Goal: Subscribe to service/newsletter

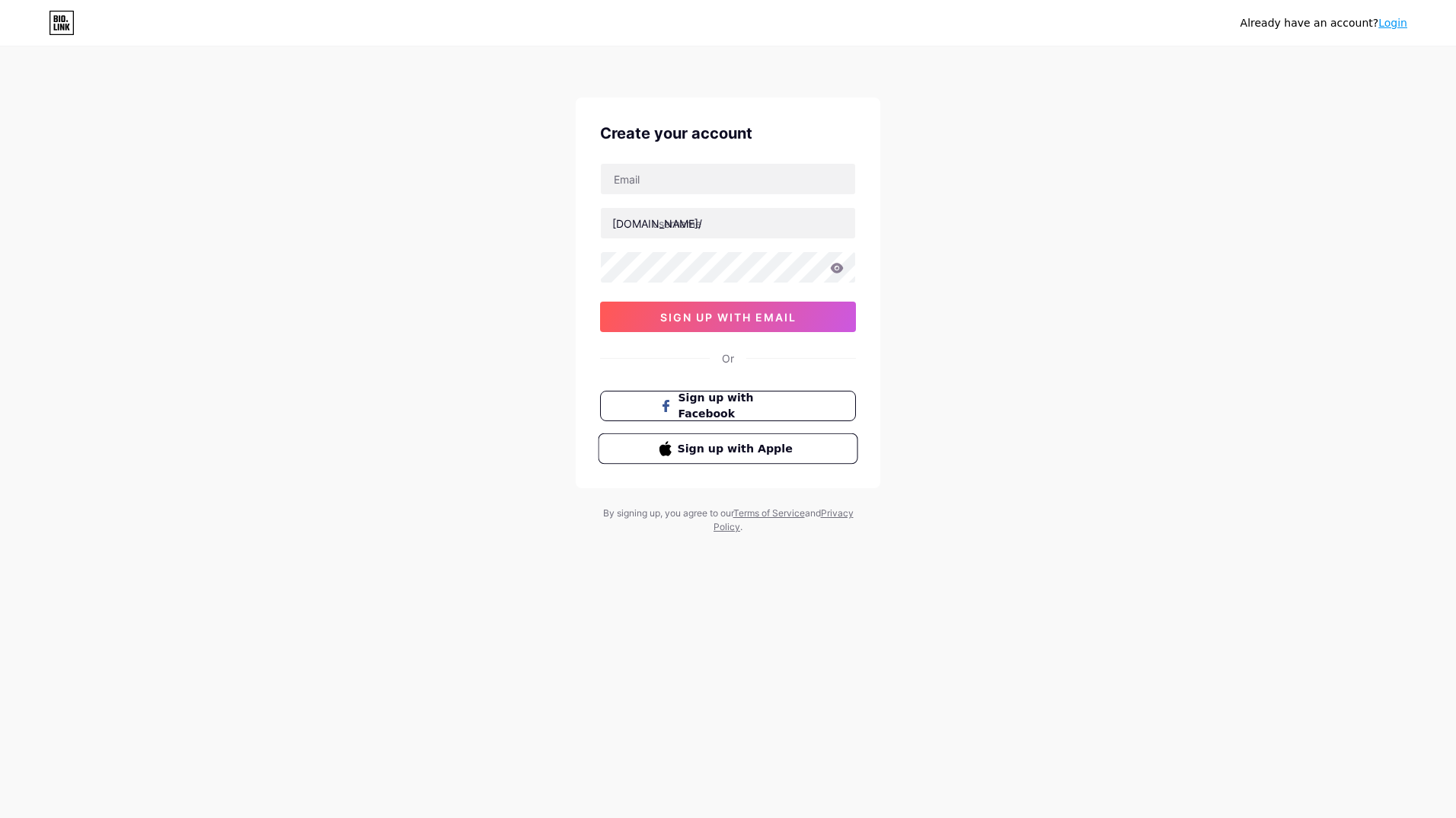
click at [613, 442] on button "Sign up with Apple" at bounding box center [728, 449] width 259 height 32
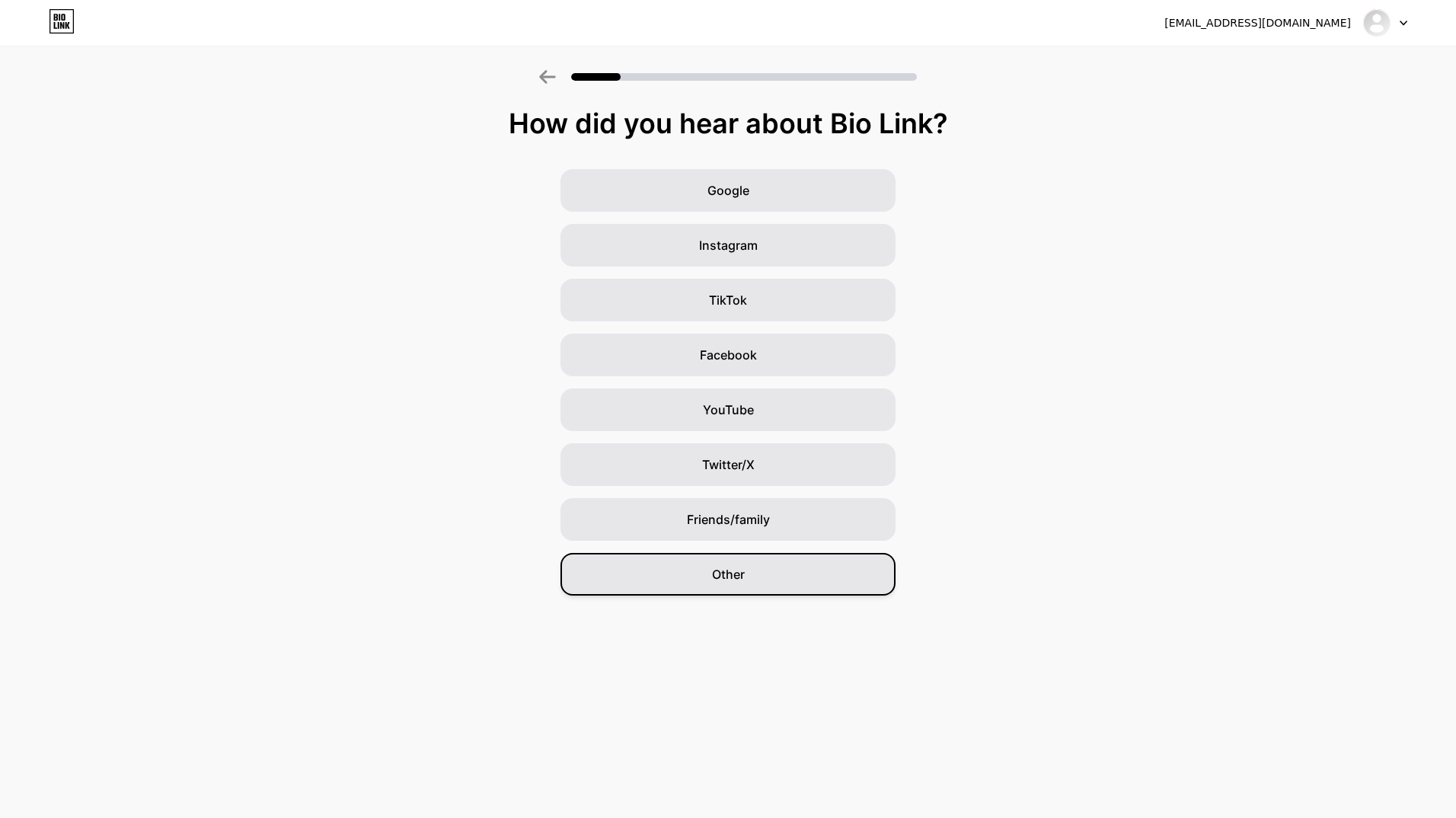
click at [627, 576] on div "Other" at bounding box center [728, 575] width 335 height 43
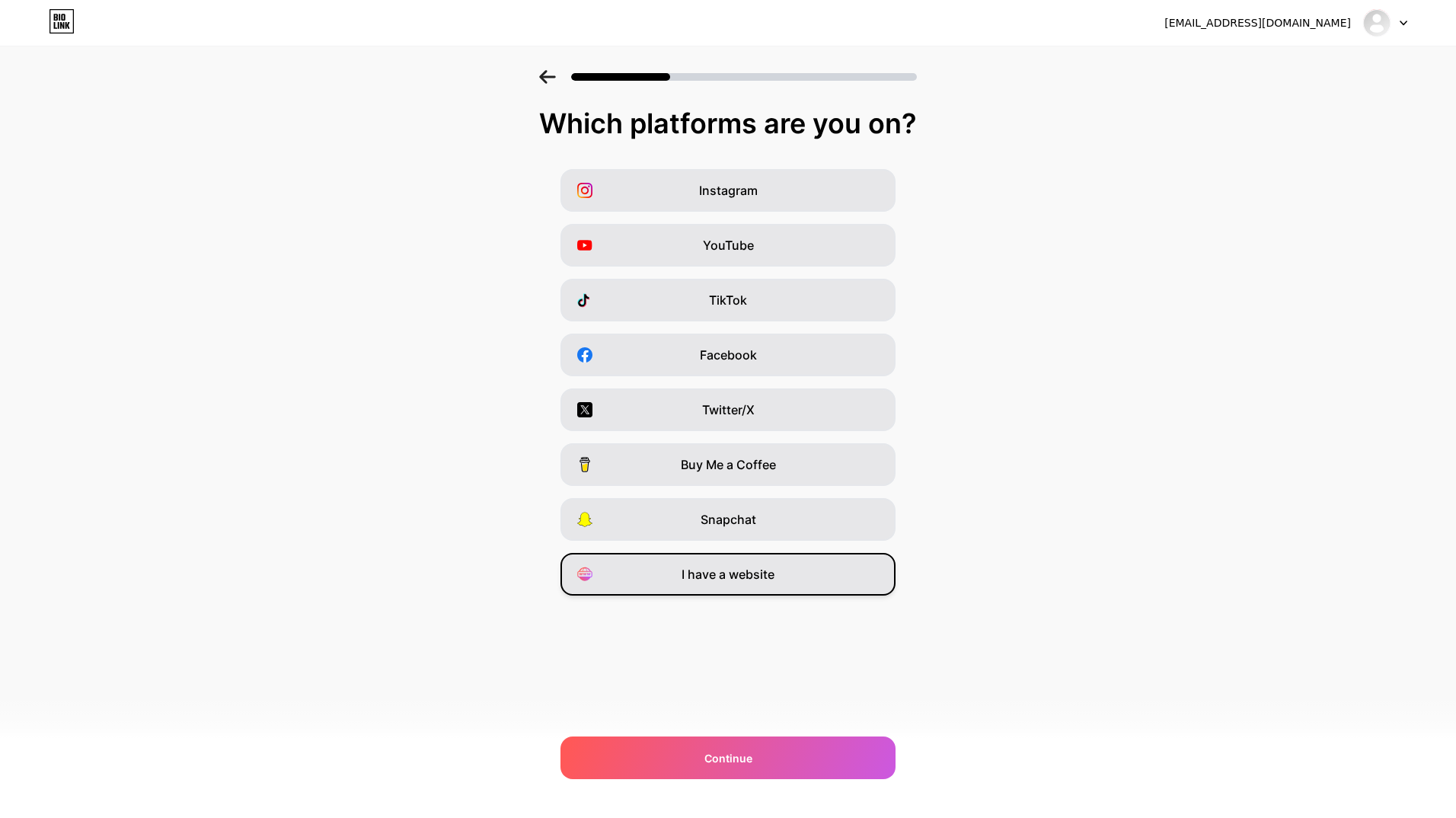
click at [628, 589] on div "I have a website" at bounding box center [728, 575] width 335 height 43
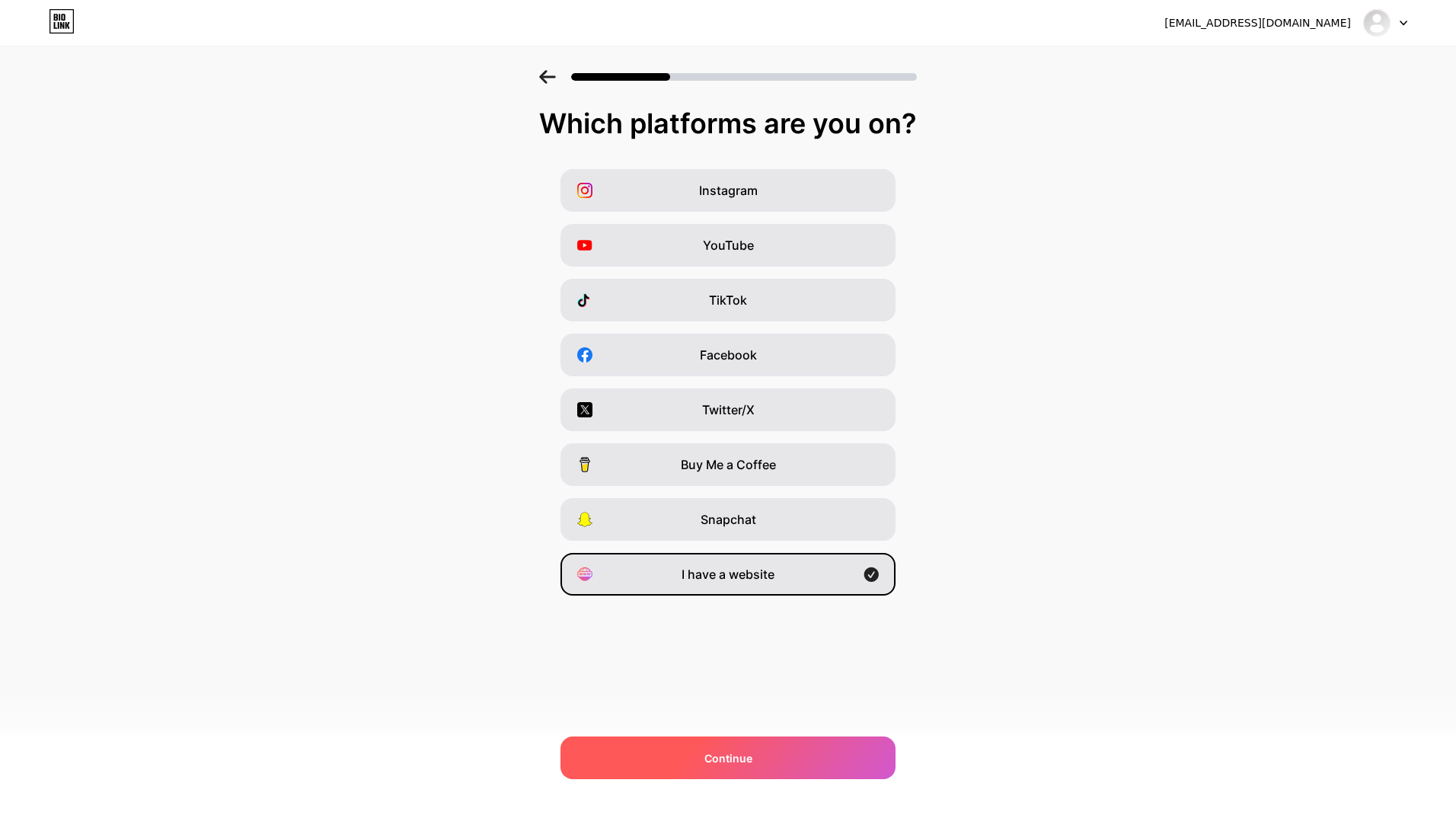
click at [615, 739] on div "Continue" at bounding box center [728, 758] width 335 height 43
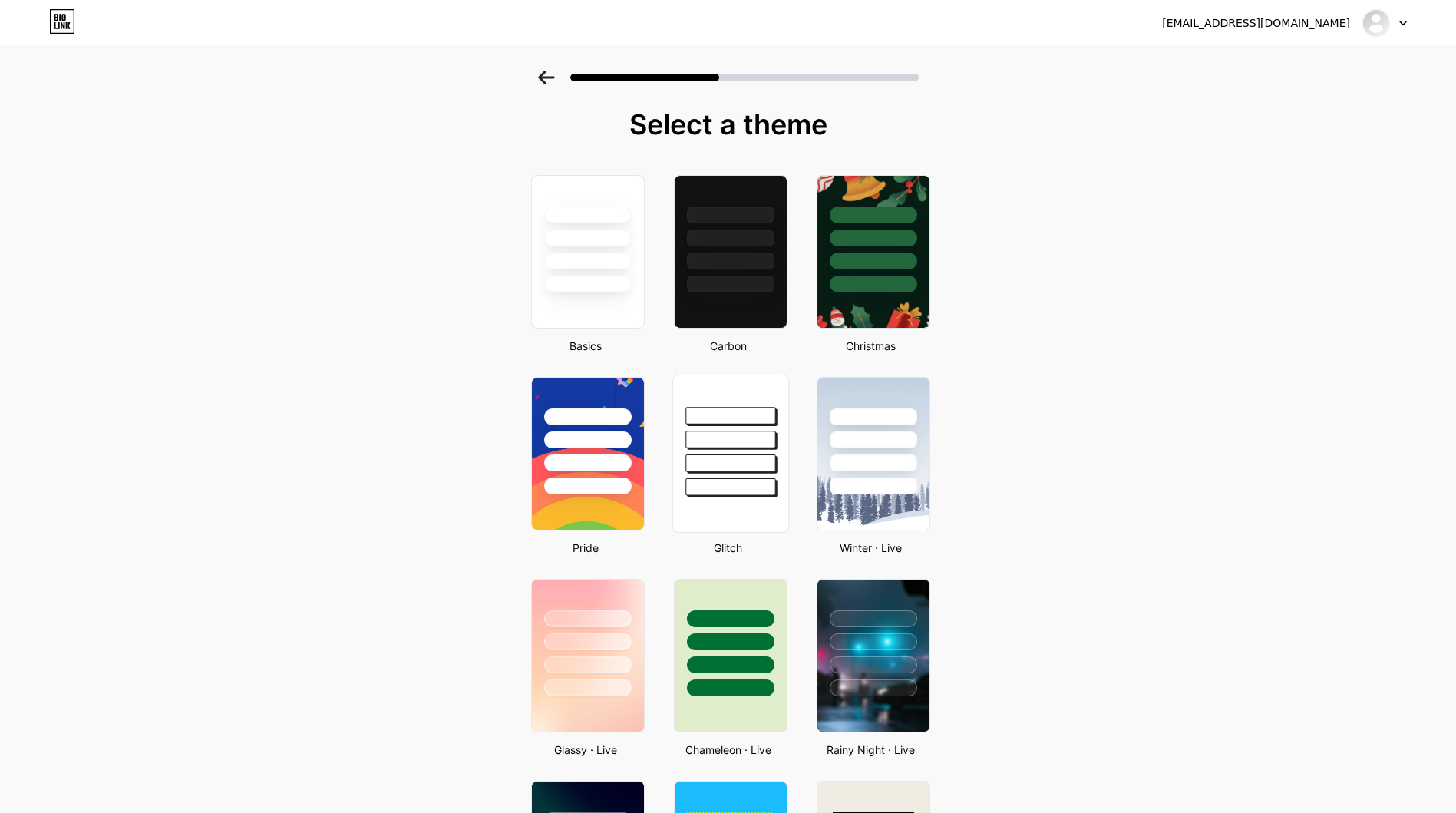
click at [755, 481] on div at bounding box center [729, 487] width 90 height 17
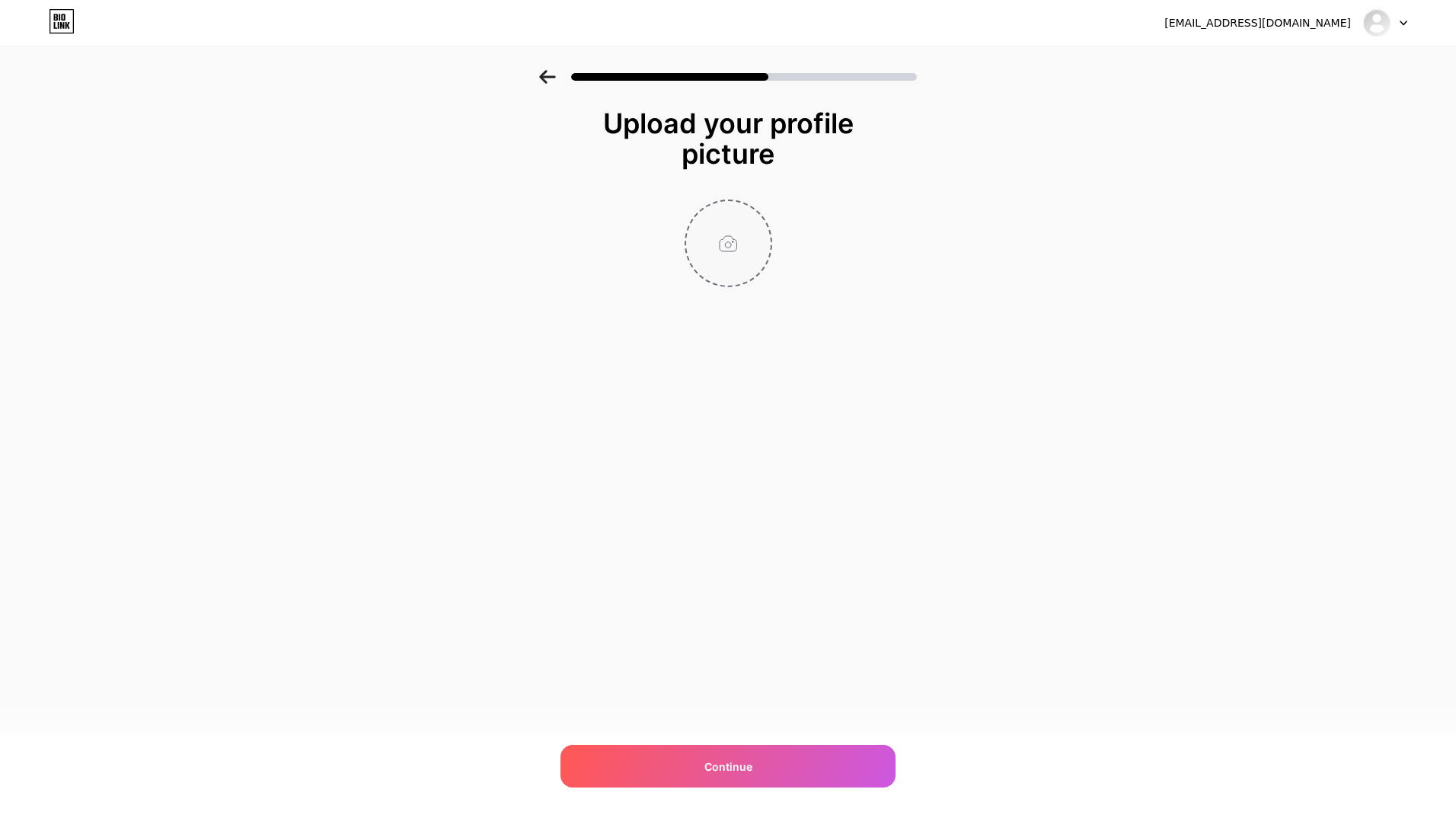
click at [736, 239] on input "file" at bounding box center [728, 243] width 84 height 84
type input "C:\fakepath\mishhh41.jpg"
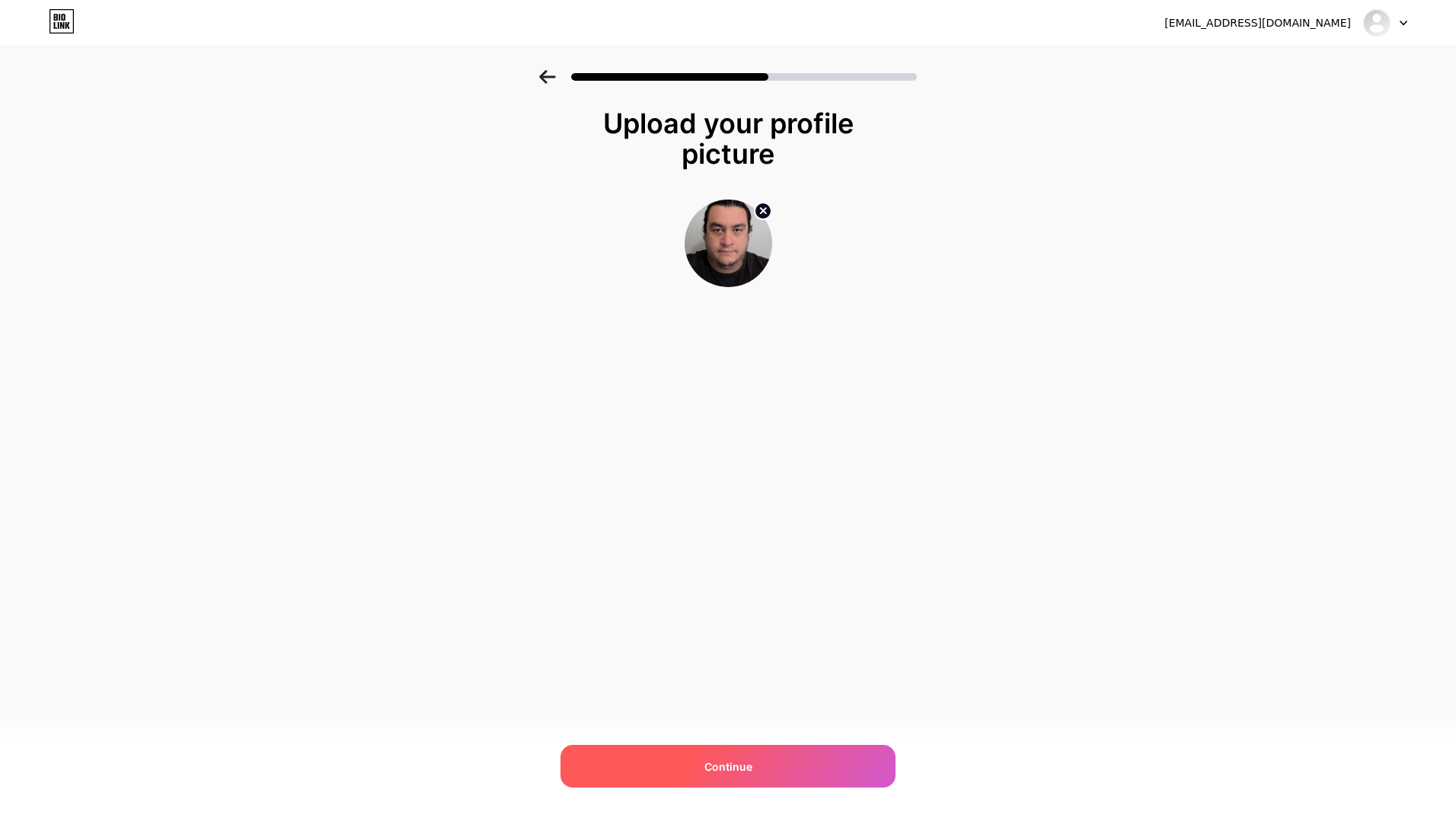
click at [739, 771] on span "Continue" at bounding box center [728, 766] width 48 height 16
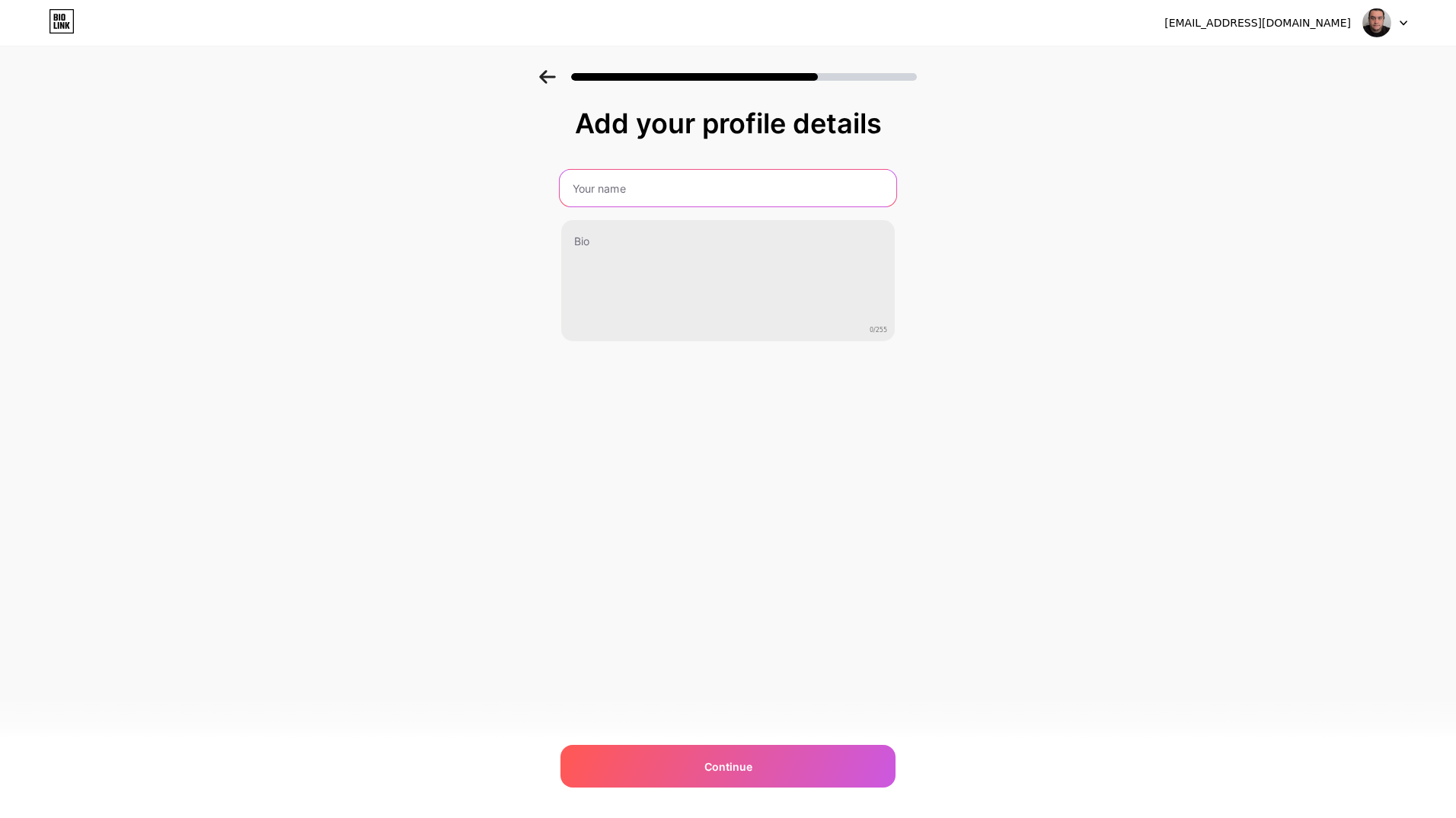
click at [657, 189] on input "text" at bounding box center [728, 188] width 337 height 36
type input "[PERSON_NAME] [PERSON_NAME]"
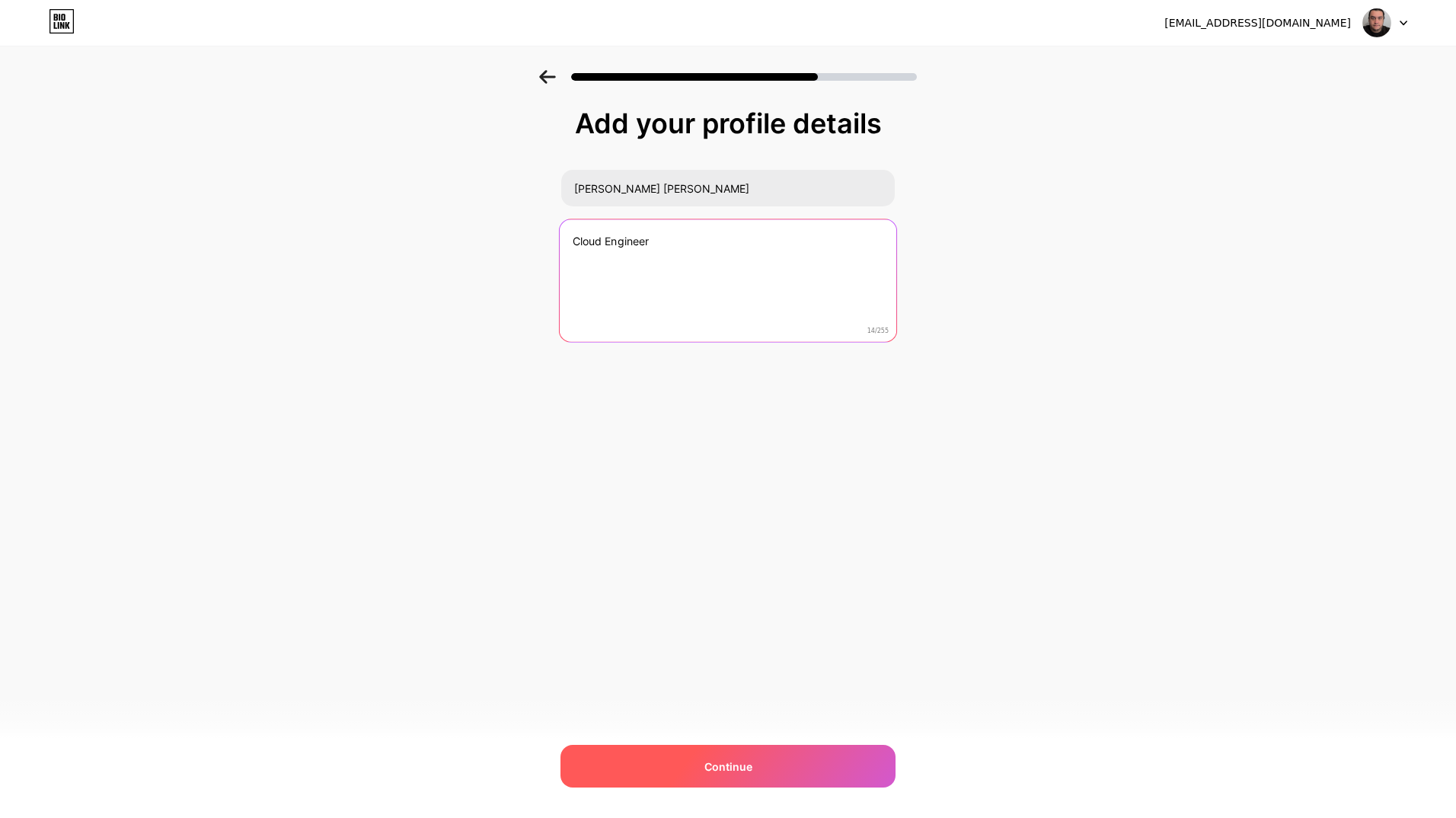
type textarea "Cloud Engineer"
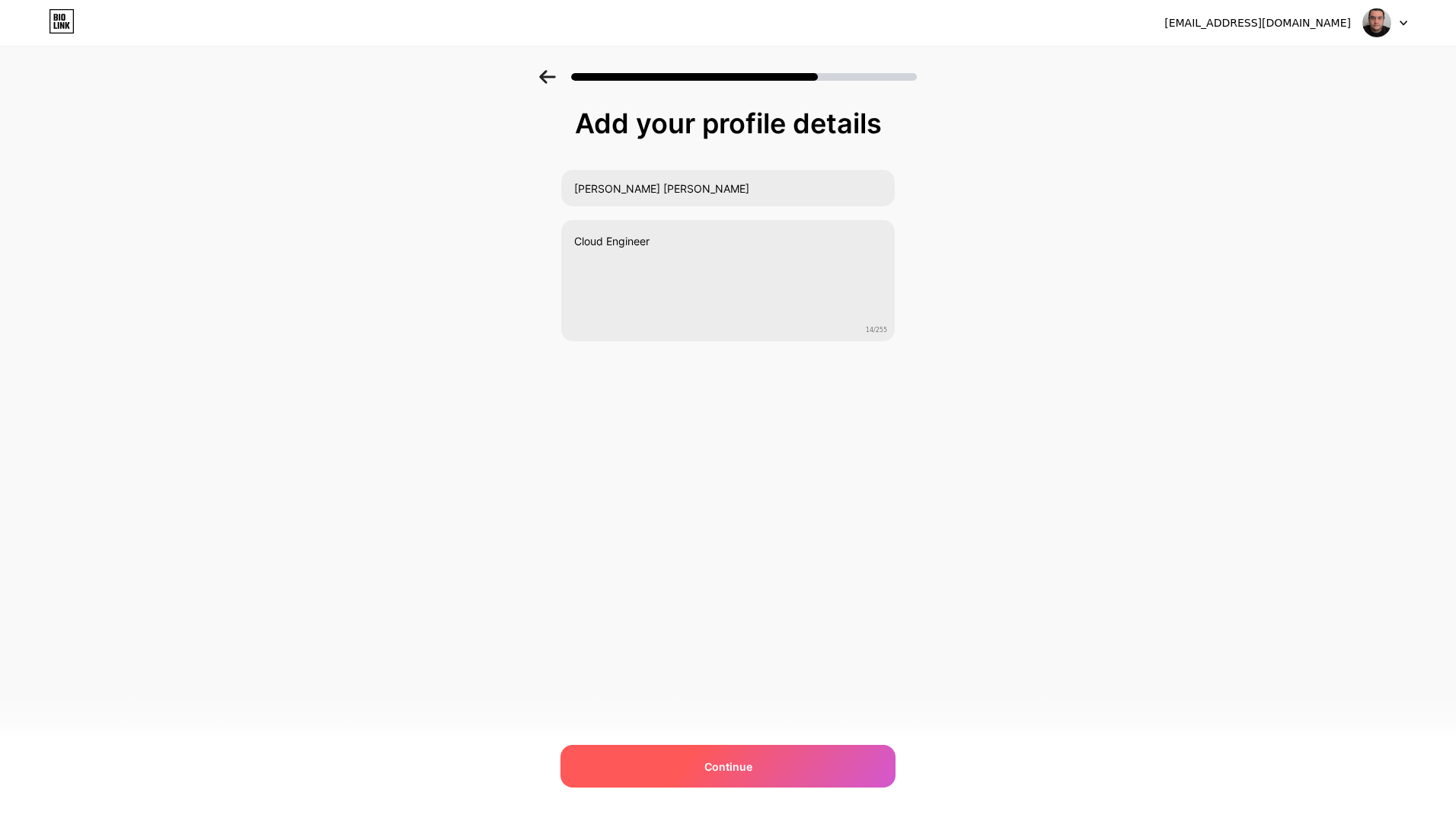
click at [784, 781] on div "Continue" at bounding box center [728, 766] width 335 height 43
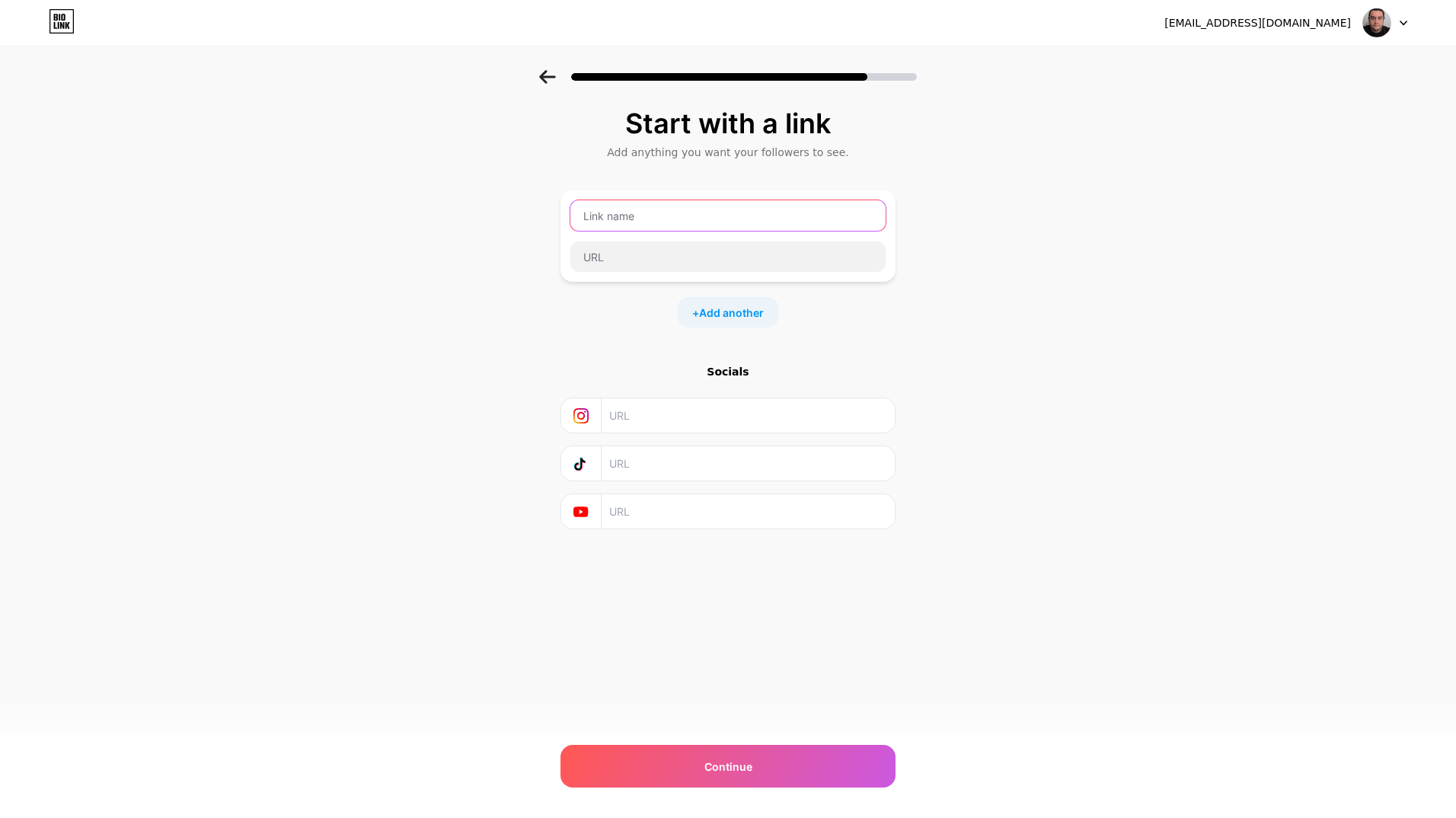
click at [660, 216] on input "text" at bounding box center [728, 216] width 315 height 31
type input "GitHub"
paste input "[URL][DOMAIN_NAME]"
type input "[URL][DOMAIN_NAME]"
click at [702, 310] on span "Add another" at bounding box center [731, 312] width 65 height 16
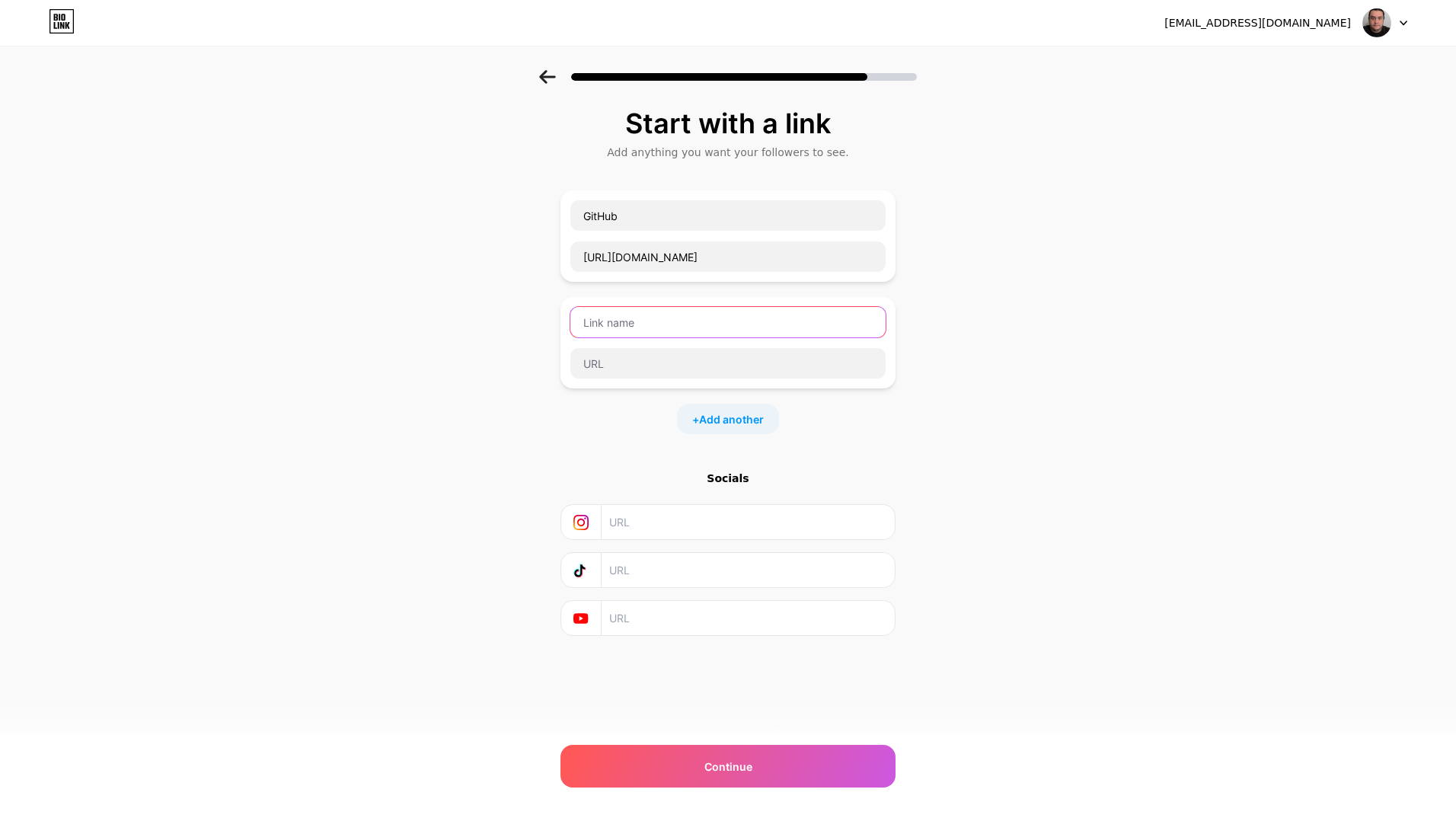
click at [696, 319] on input "text" at bounding box center [728, 323] width 315 height 31
type input "Linkedin"
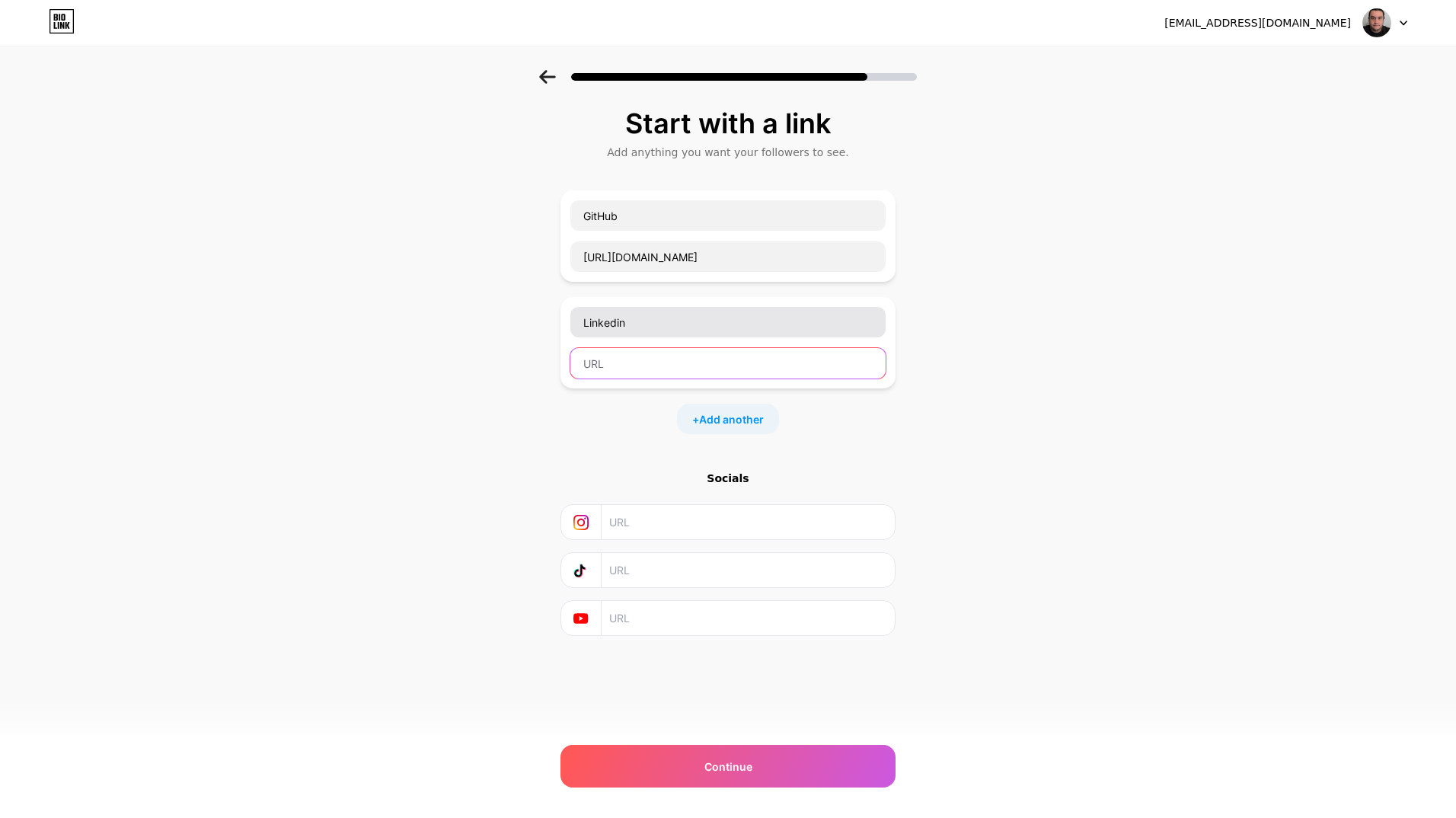
paste input "[URL][DOMAIN_NAME][PERSON_NAME]"
type input "[URL][DOMAIN_NAME][PERSON_NAME]"
click at [643, 621] on input "text" at bounding box center [747, 619] width 277 height 34
paste input "[URL][DOMAIN_NAME]"
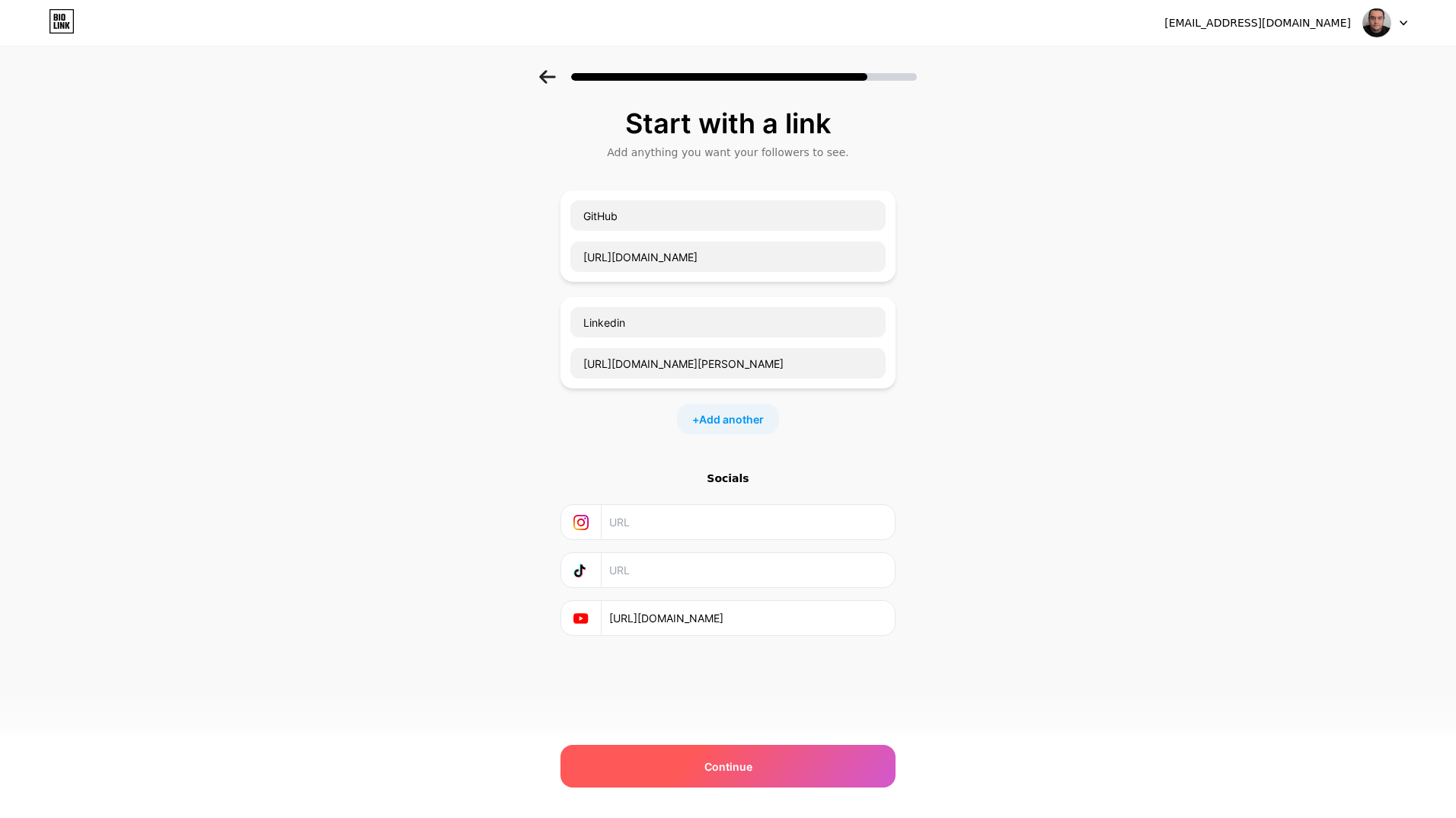
type input "[URL][DOMAIN_NAME]"
click at [640, 760] on div "Continue" at bounding box center [728, 766] width 335 height 43
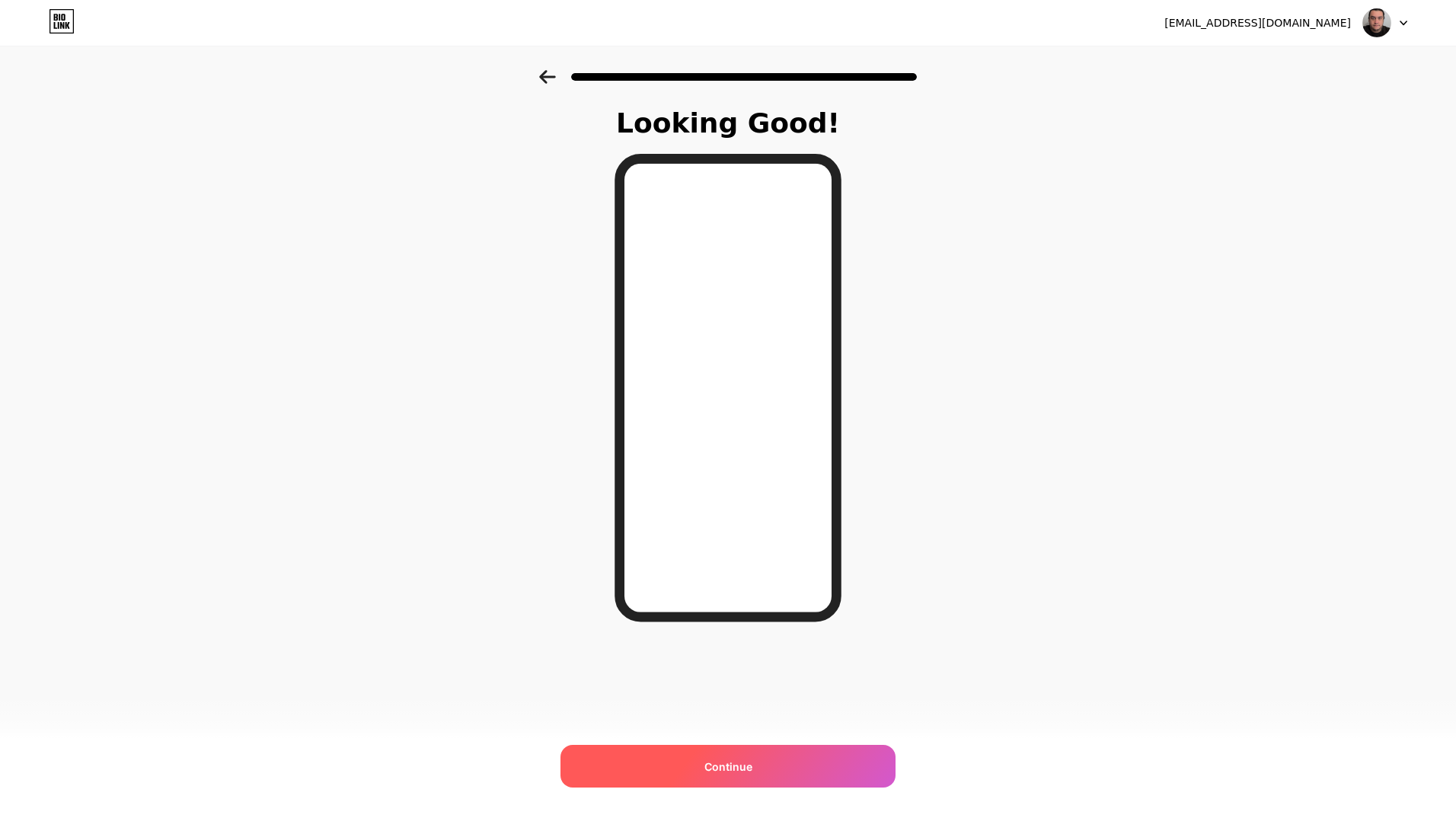
click at [636, 767] on div "Continue" at bounding box center [728, 766] width 335 height 43
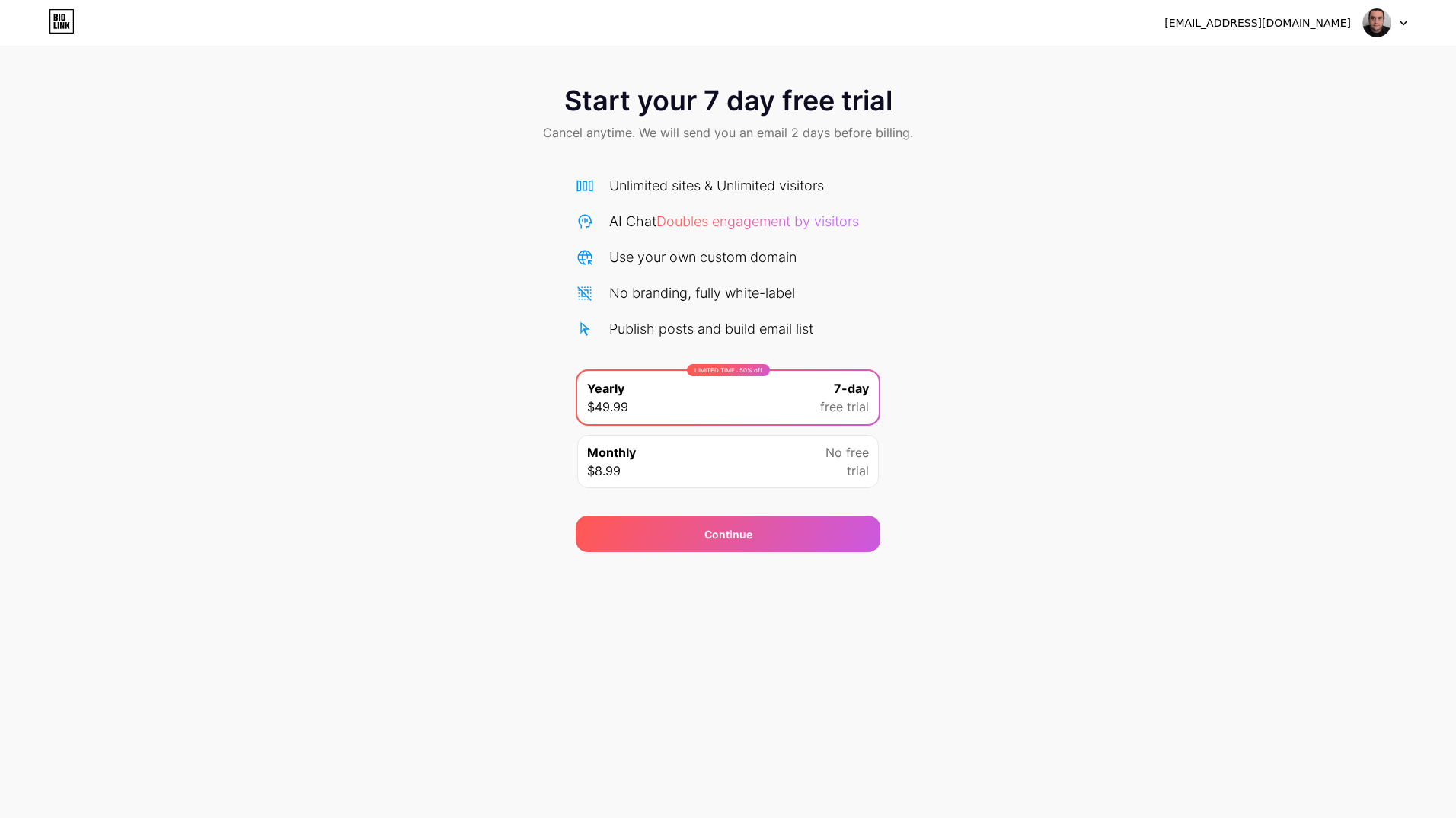
click at [646, 460] on div "Monthly $8.99 No free trial" at bounding box center [728, 462] width 302 height 54
click at [137, 649] on div "[EMAIL_ADDRESS][DOMAIN_NAME] Logout Link Copied Start your 7 day free trial Can…" at bounding box center [728, 409] width 1456 height 818
click at [639, 116] on span "Start your 7 day free trial" at bounding box center [728, 101] width 328 height 31
click at [616, 379] on span "Yearly" at bounding box center [605, 388] width 37 height 18
click at [591, 522] on div "Continue" at bounding box center [728, 534] width 304 height 36
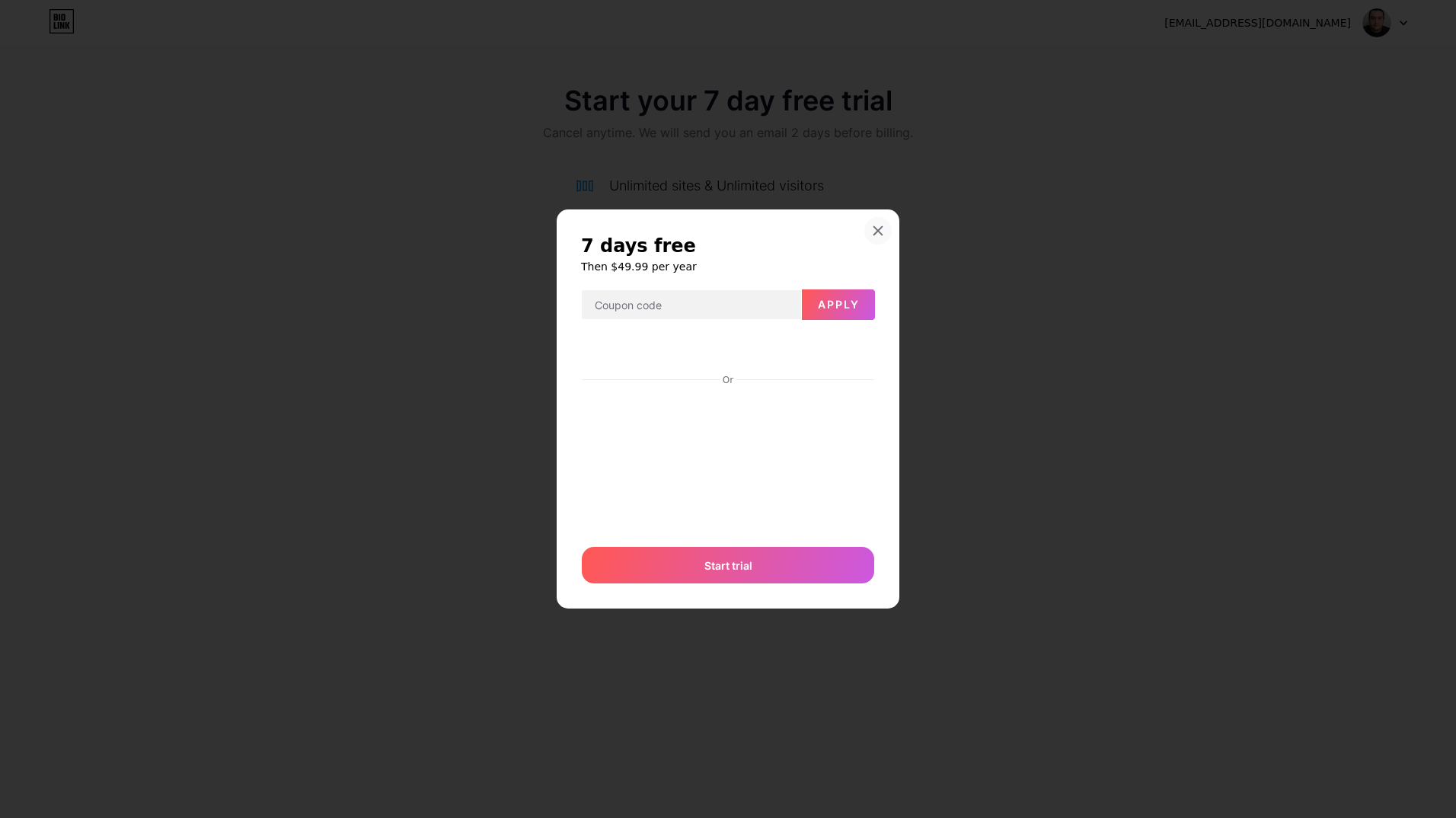
click at [885, 223] on div at bounding box center [878, 231] width 28 height 28
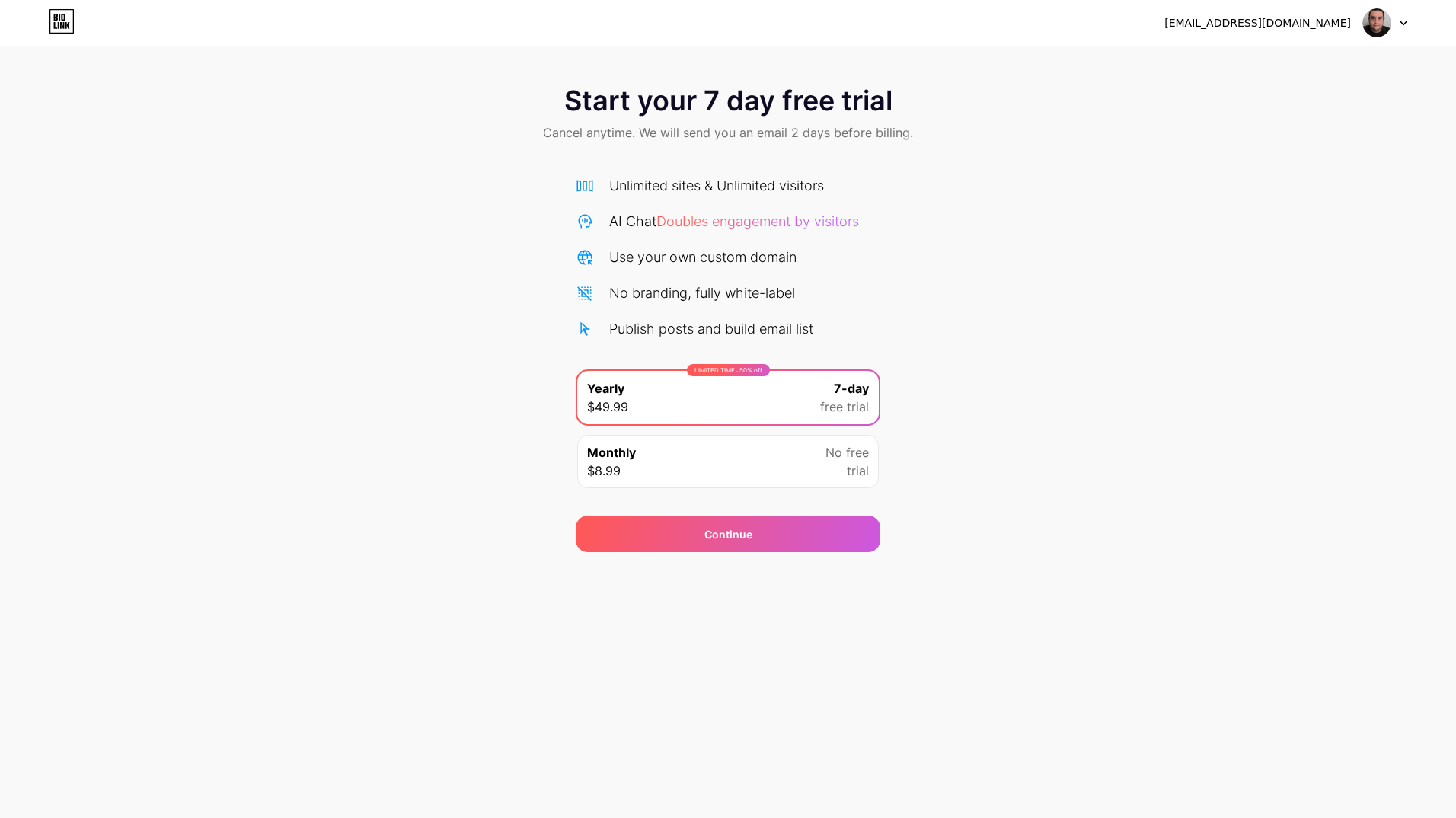
click at [1349, 13] on div "[EMAIL_ADDRESS][DOMAIN_NAME]" at bounding box center [1286, 23] width 243 height 28
click at [1343, 26] on div "[EMAIL_ADDRESS][DOMAIN_NAME]" at bounding box center [1257, 23] width 187 height 16
click at [1358, 18] on div "[EMAIL_ADDRESS][DOMAIN_NAME]" at bounding box center [1286, 23] width 243 height 28
click at [1376, 16] on img at bounding box center [1377, 23] width 29 height 29
click at [60, 13] on icon at bounding box center [61, 21] width 26 height 24
